Goal: Find specific page/section: Find specific page/section

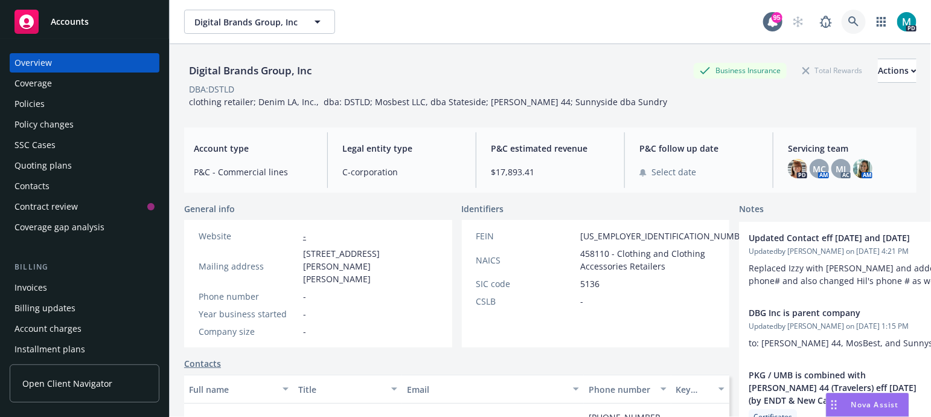
click at [849, 23] on icon at bounding box center [854, 21] width 10 height 10
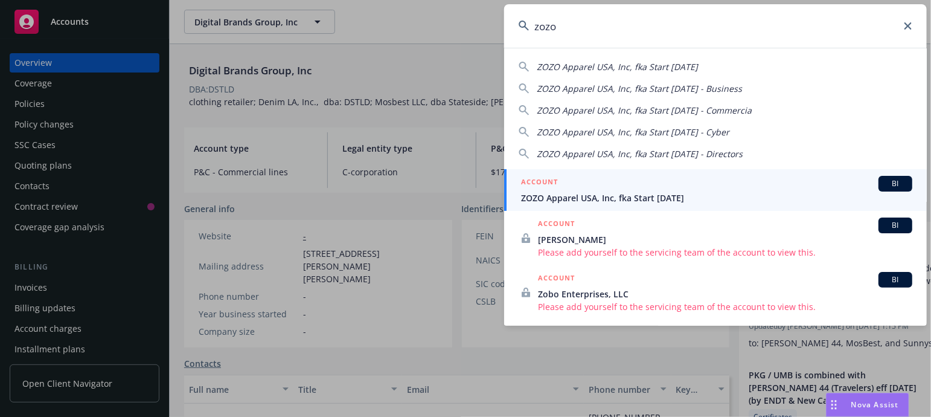
type input "zozo"
click at [556, 195] on span "ZOZO Apparel USA, Inc, fka Start [DATE]" at bounding box center [716, 197] width 391 height 13
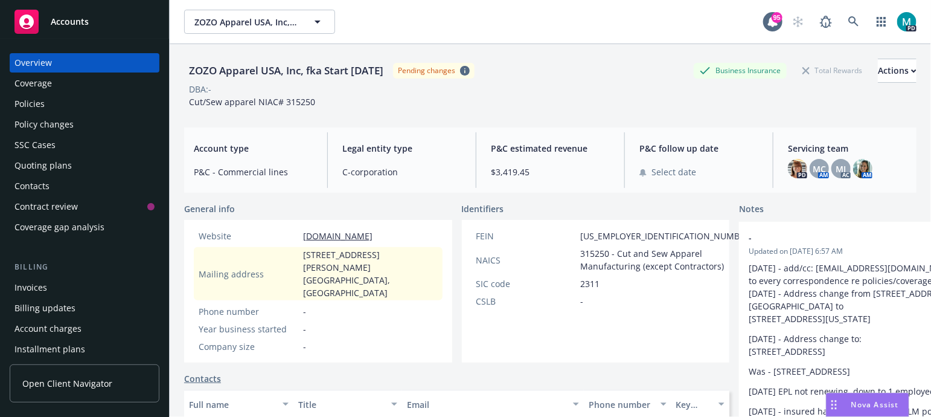
click at [39, 106] on div "Policies" at bounding box center [29, 103] width 30 height 19
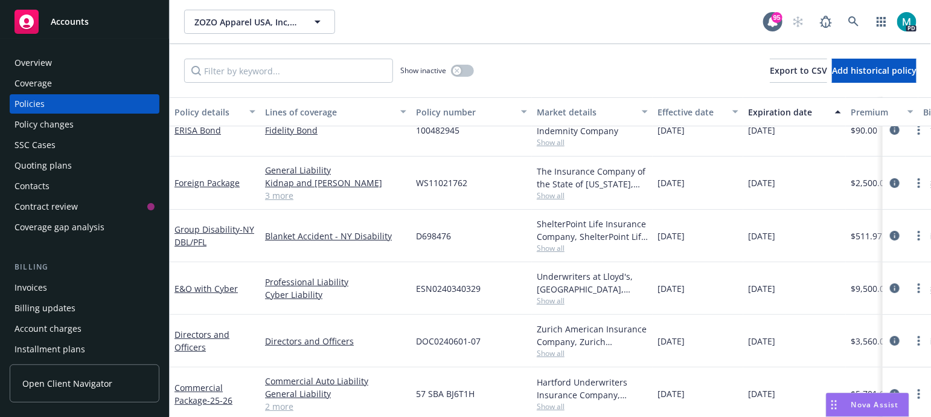
scroll to position [89, 0]
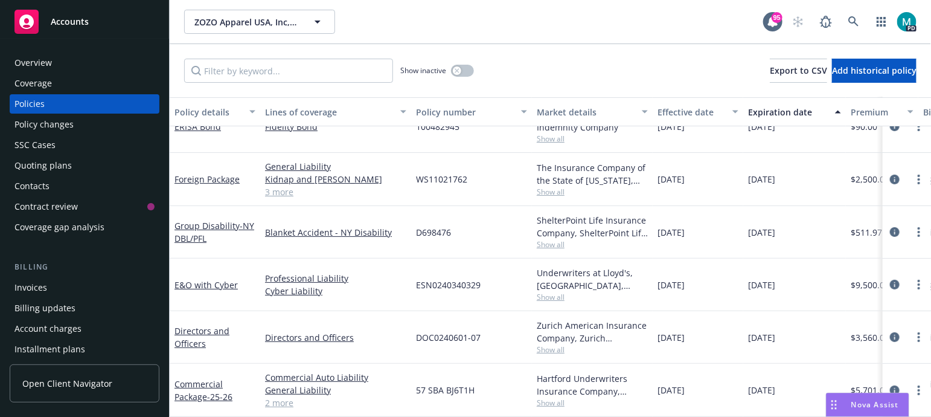
click at [34, 287] on div "Invoices" at bounding box center [30, 287] width 33 height 19
